Goal: Navigation & Orientation: Find specific page/section

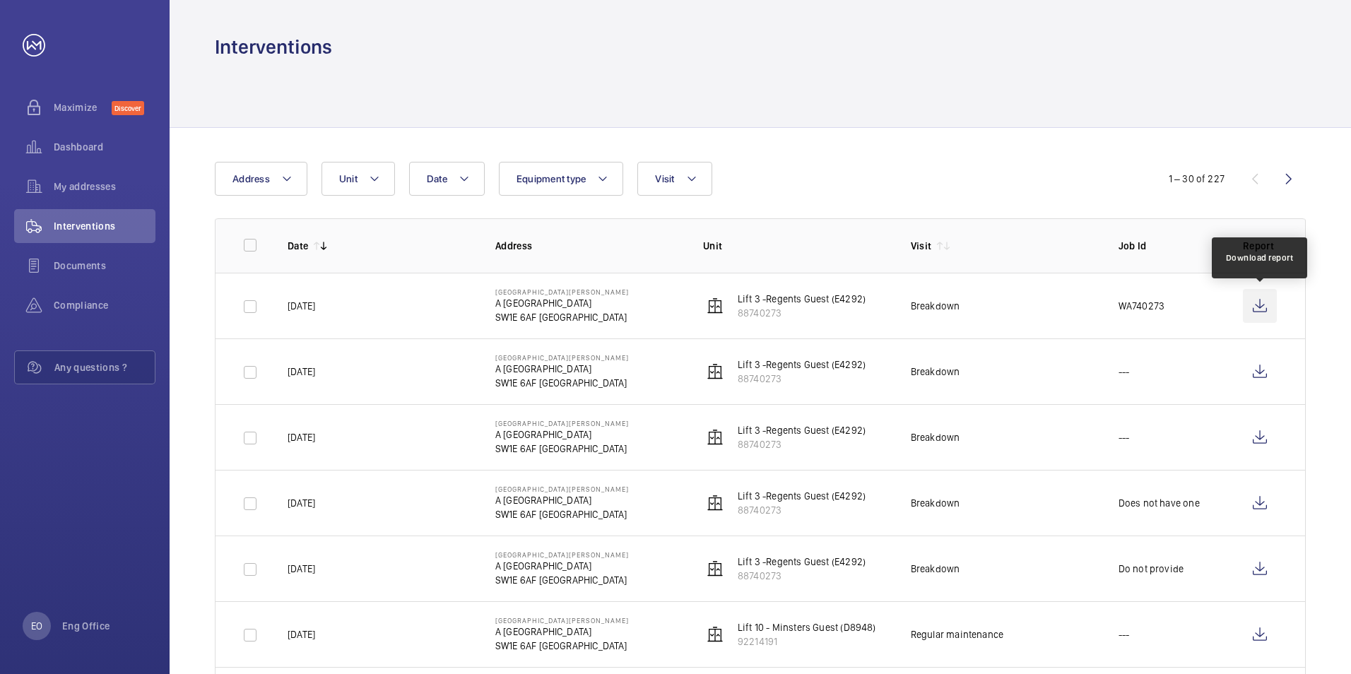
click at [1250, 305] on wm-front-icon-button at bounding box center [1260, 306] width 34 height 34
click at [566, 306] on p "A [GEOGRAPHIC_DATA]" at bounding box center [562, 303] width 134 height 14
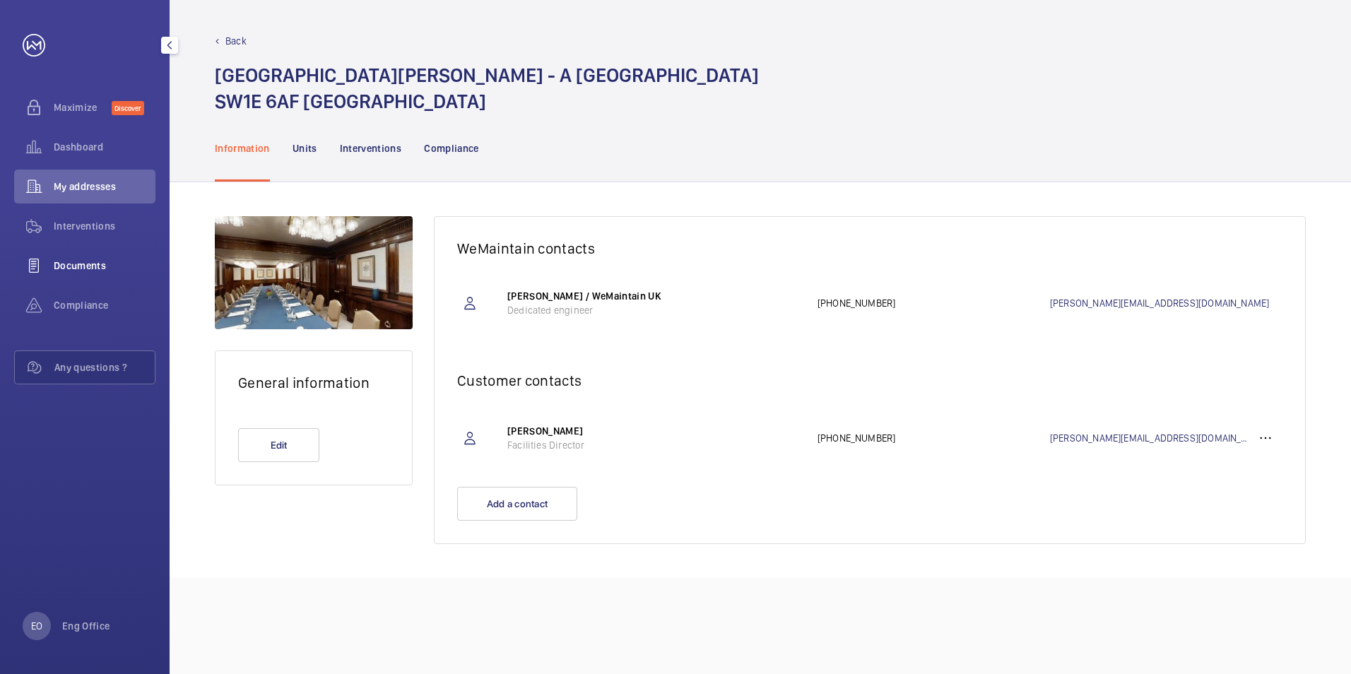
click at [91, 267] on span "Documents" at bounding box center [105, 266] width 102 height 14
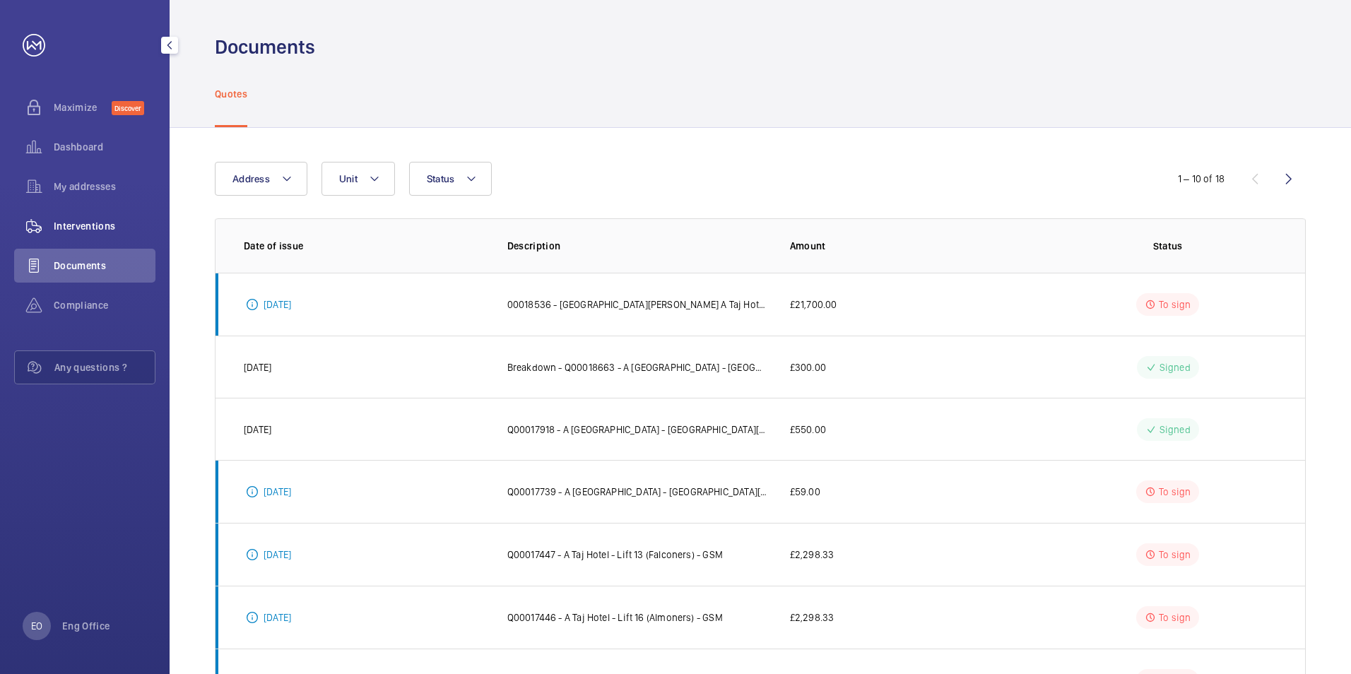
click at [118, 228] on span "Interventions" at bounding box center [105, 226] width 102 height 14
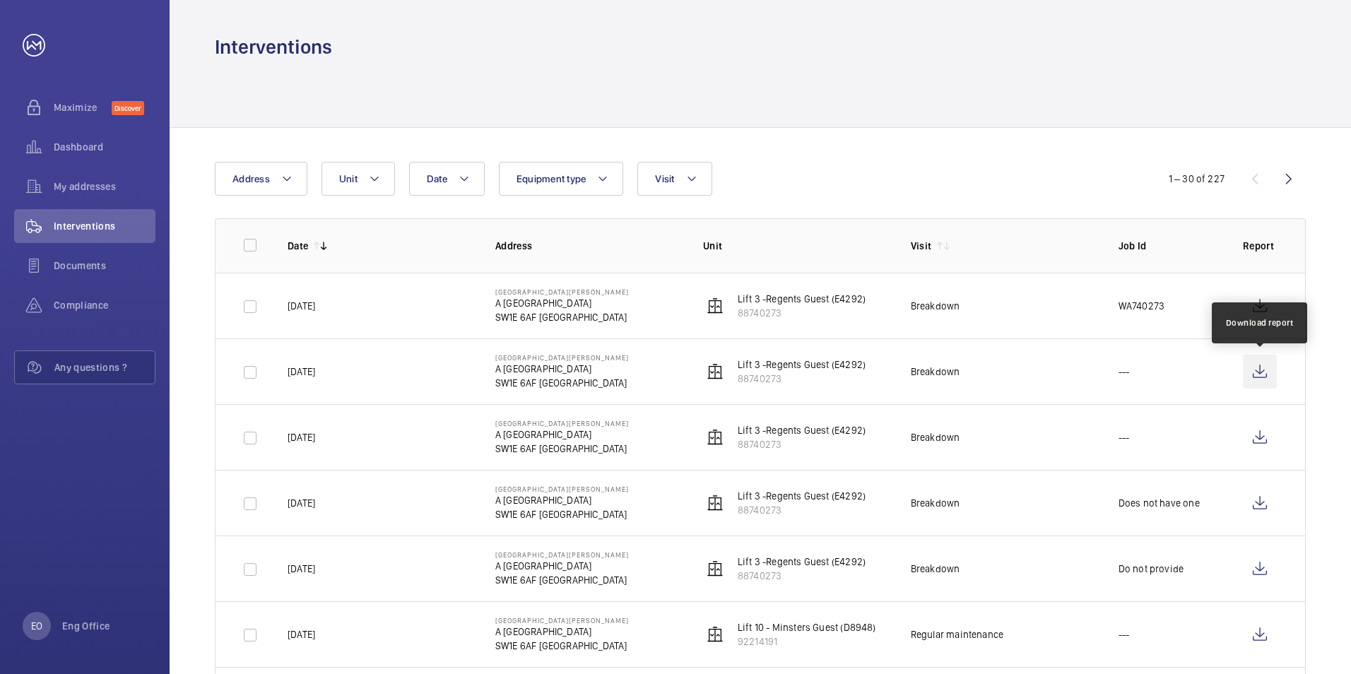
click at [1255, 370] on wm-front-icon-button at bounding box center [1260, 372] width 34 height 34
click at [75, 273] on div "Documents" at bounding box center [84, 266] width 141 height 34
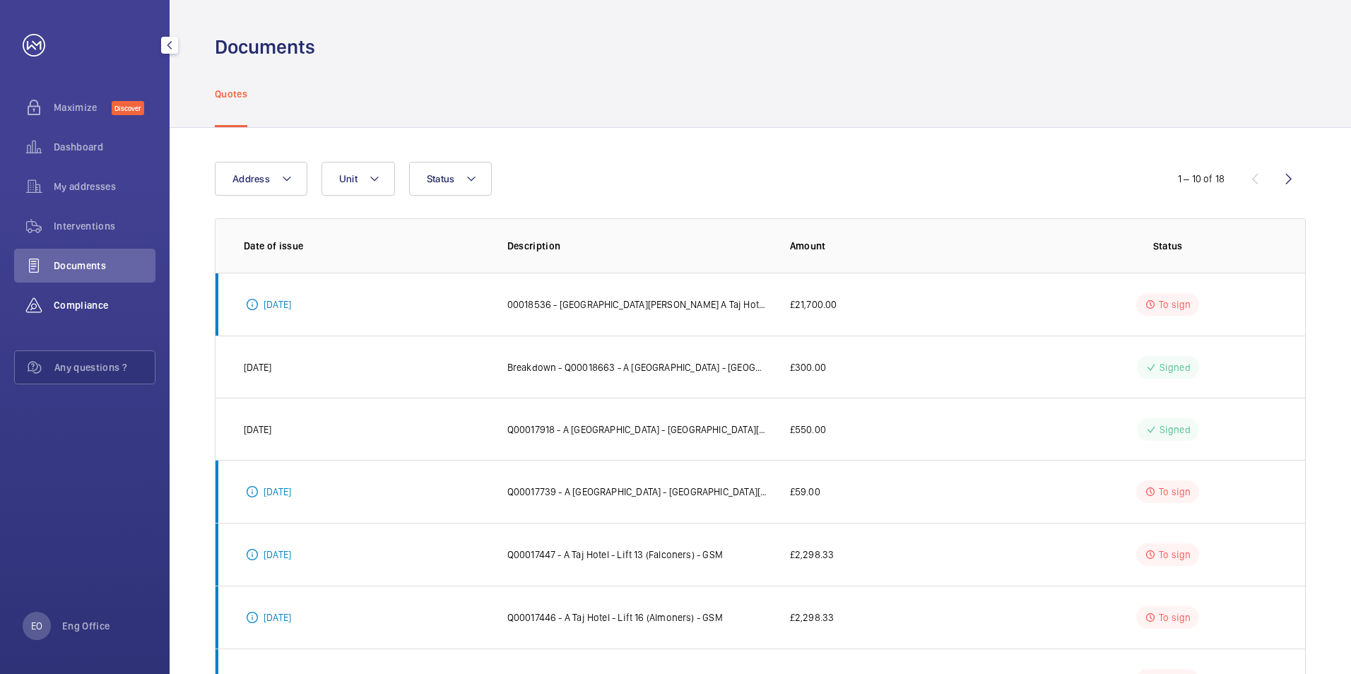
click at [76, 313] on div "Compliance" at bounding box center [84, 305] width 141 height 34
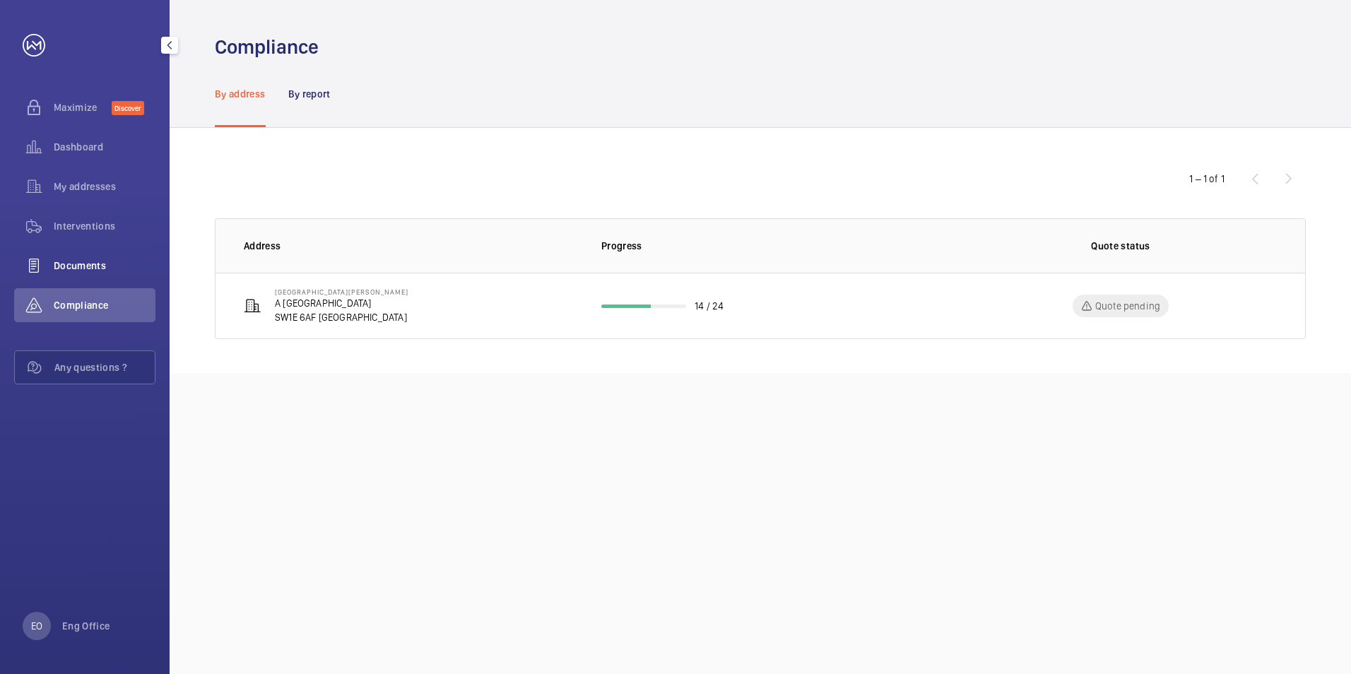
click at [88, 276] on div "Documents" at bounding box center [84, 266] width 141 height 34
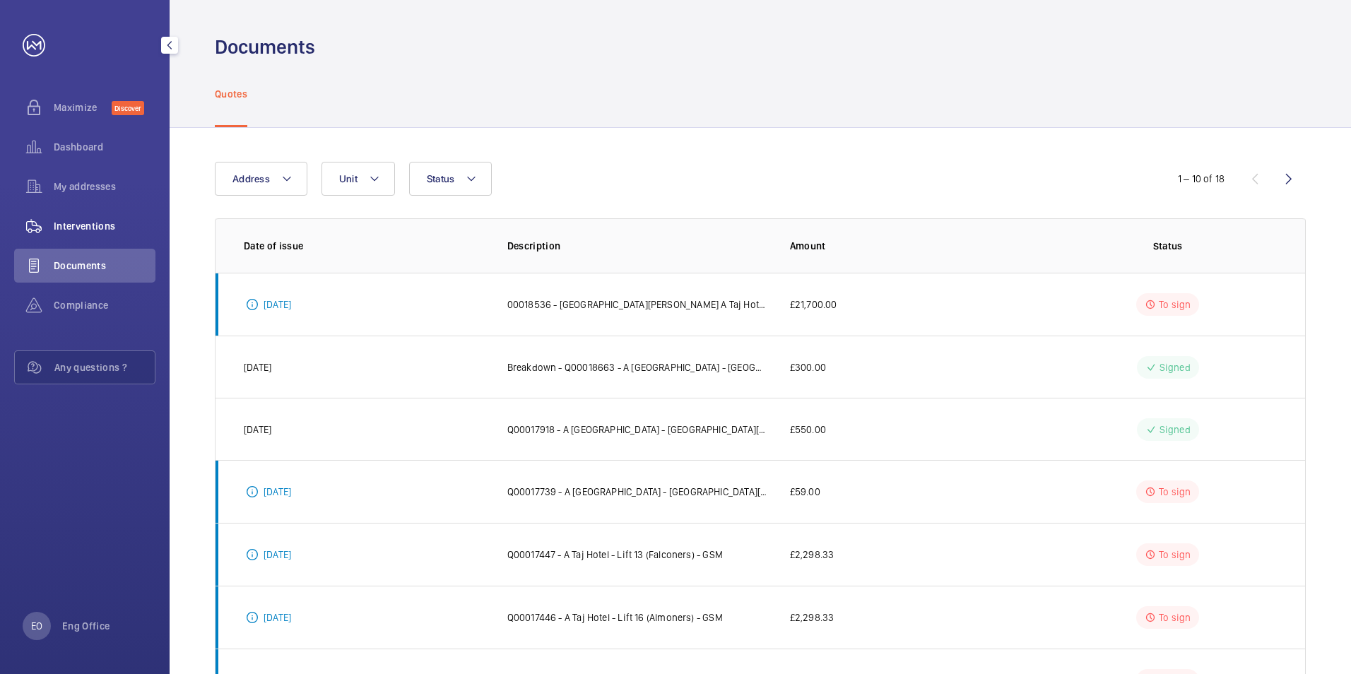
click at [80, 227] on span "Interventions" at bounding box center [105, 226] width 102 height 14
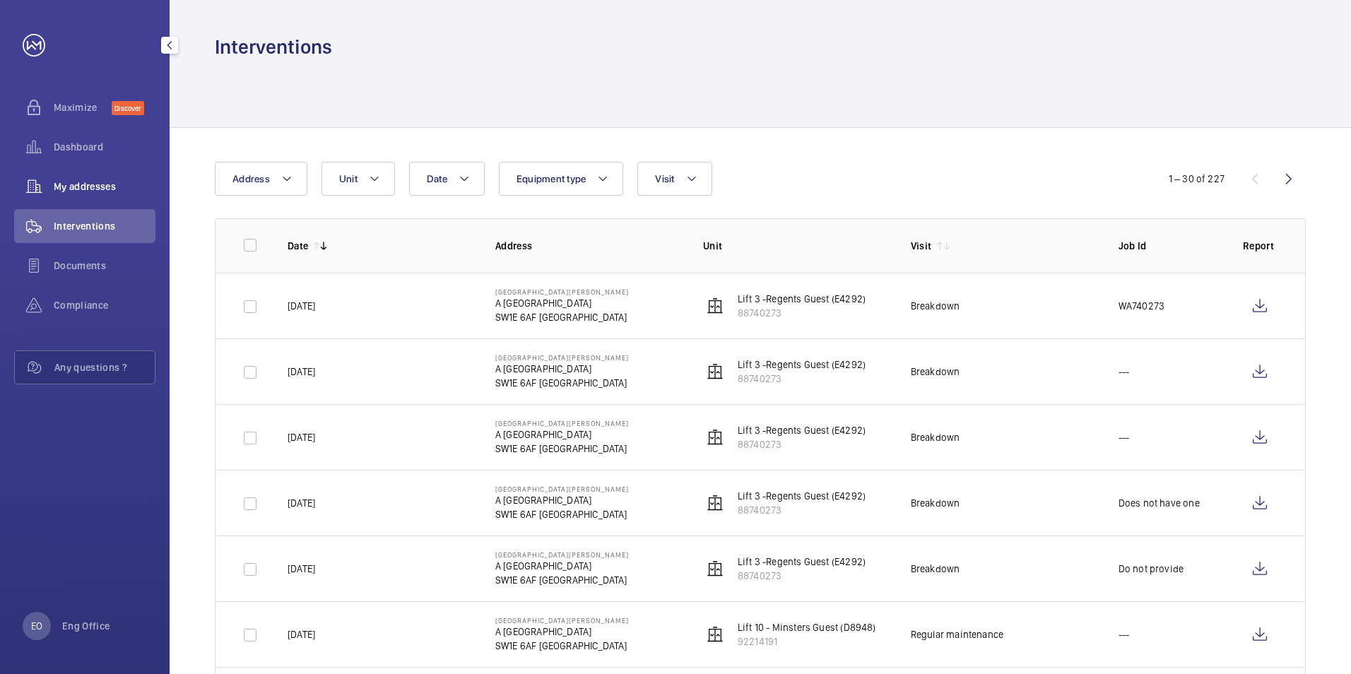
click at [95, 180] on span "My addresses" at bounding box center [105, 187] width 102 height 14
